Goal: Transaction & Acquisition: Purchase product/service

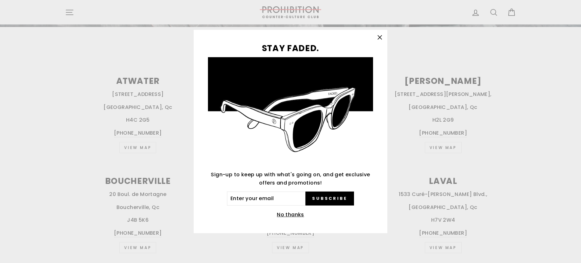
scroll to position [233, 0]
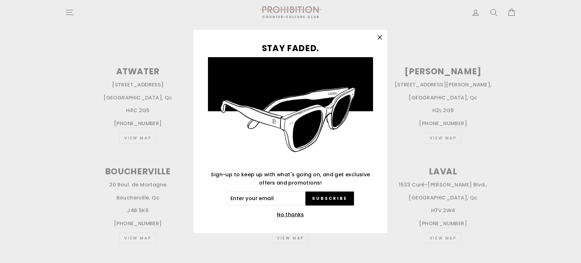
click at [380, 37] on icon "button" at bounding box center [380, 37] width 4 height 4
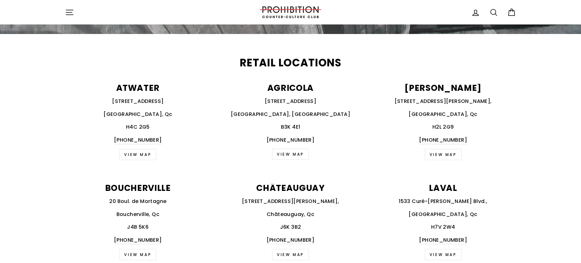
scroll to position [0, 0]
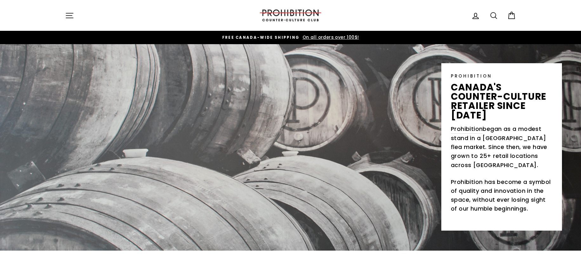
click at [69, 14] on icon "button" at bounding box center [69, 15] width 9 height 9
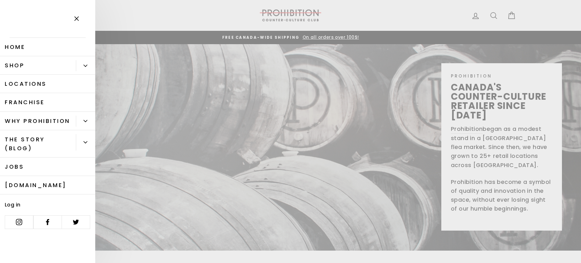
click at [49, 63] on link "Shop" at bounding box center [38, 65] width 76 height 18
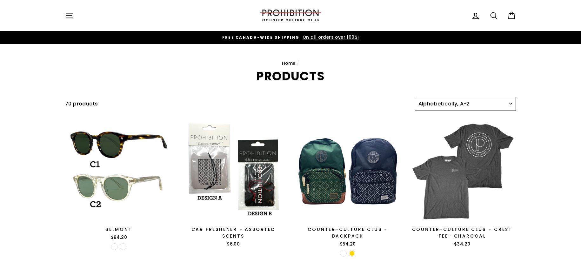
click at [505, 103] on select "Sort Featured Best selling Alphabetically, A-Z Alphabetically, Z-A Price, low t…" at bounding box center [465, 104] width 101 height 14
